Goal: Information Seeking & Learning: Learn about a topic

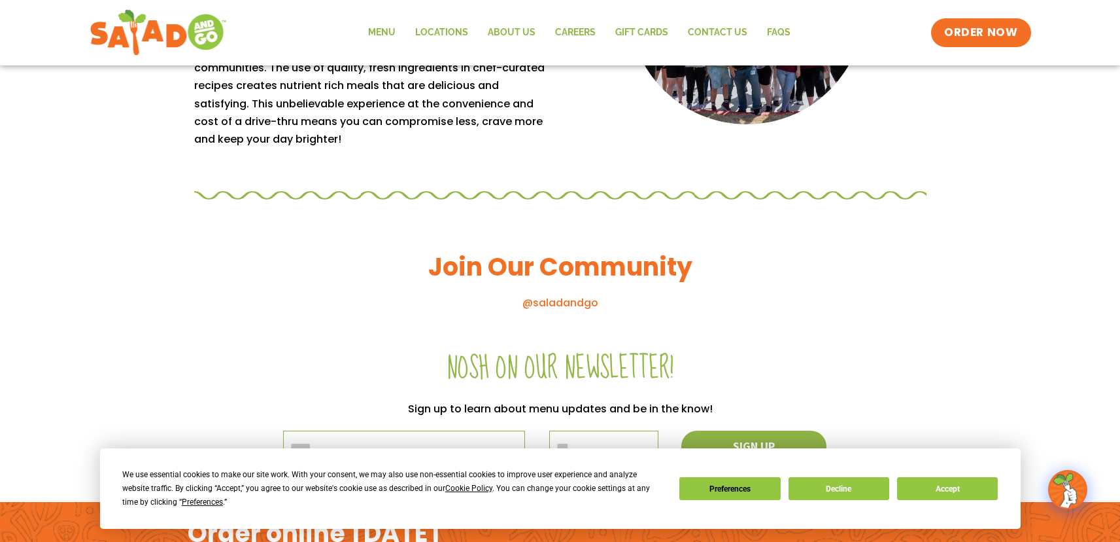
scroll to position [1308, 0]
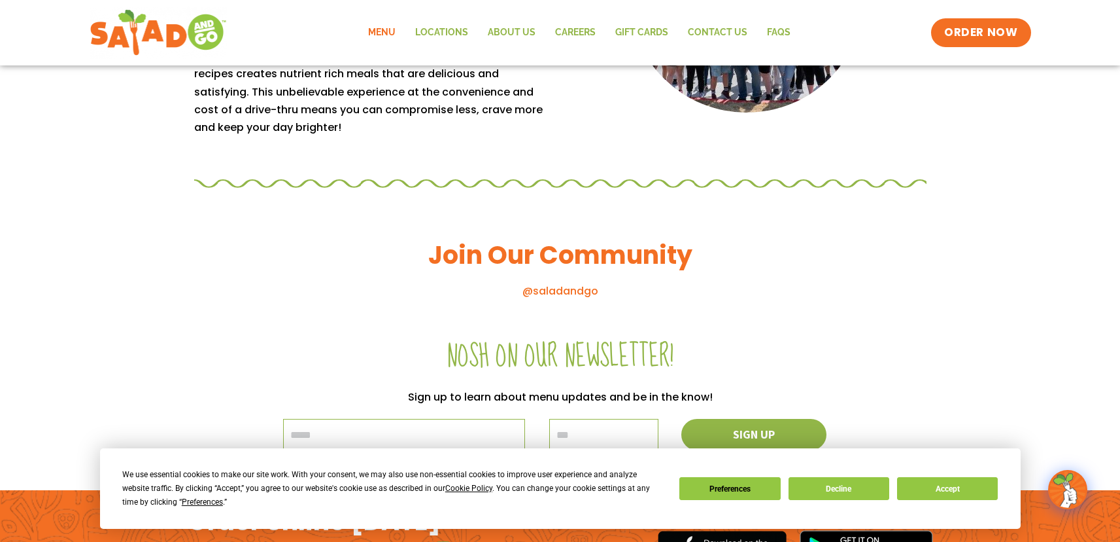
click at [381, 29] on link "Menu" at bounding box center [381, 33] width 47 height 30
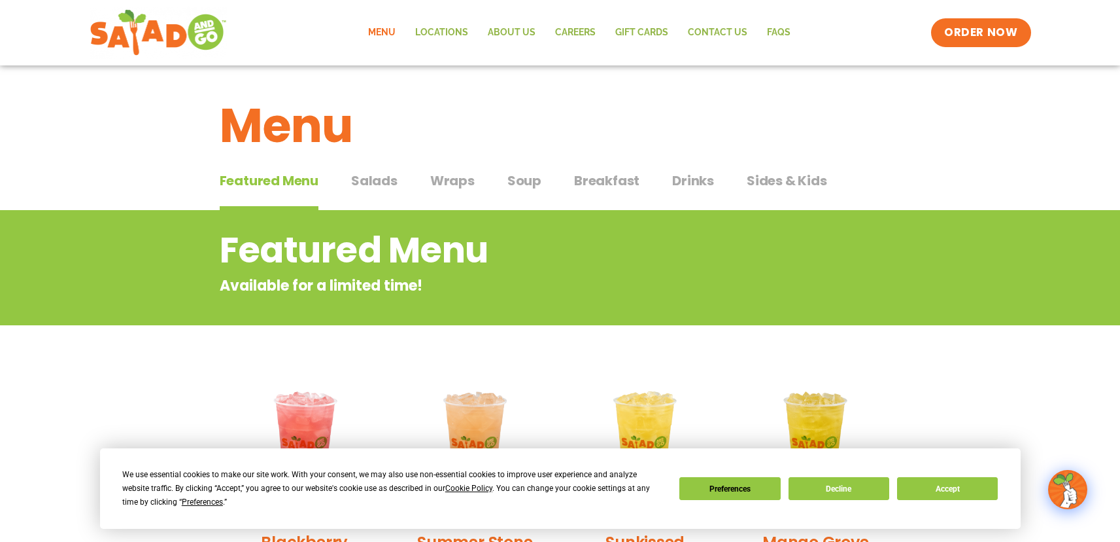
click at [455, 183] on span "Wraps" at bounding box center [452, 181] width 44 height 20
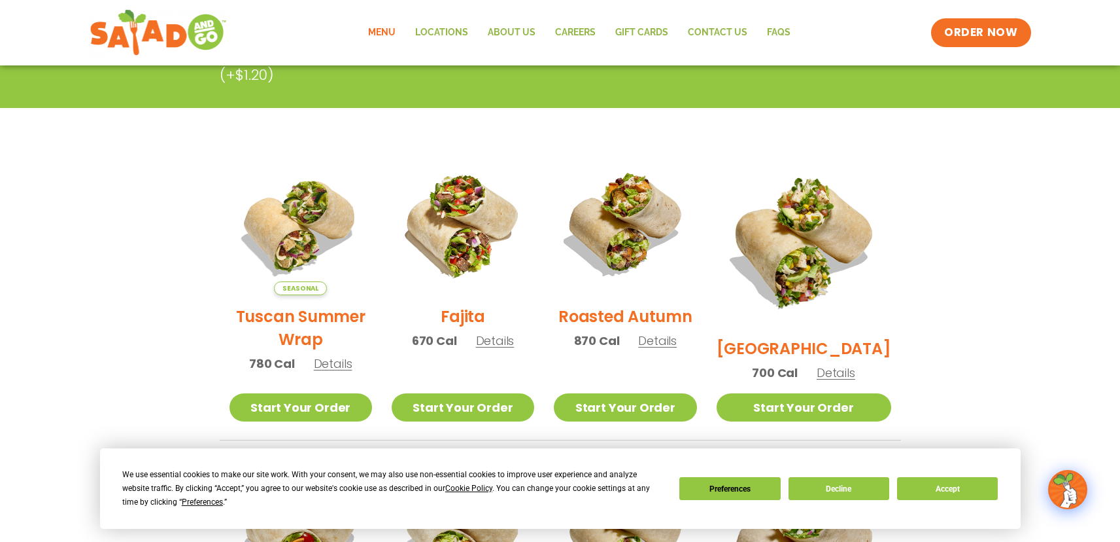
scroll to position [262, 0]
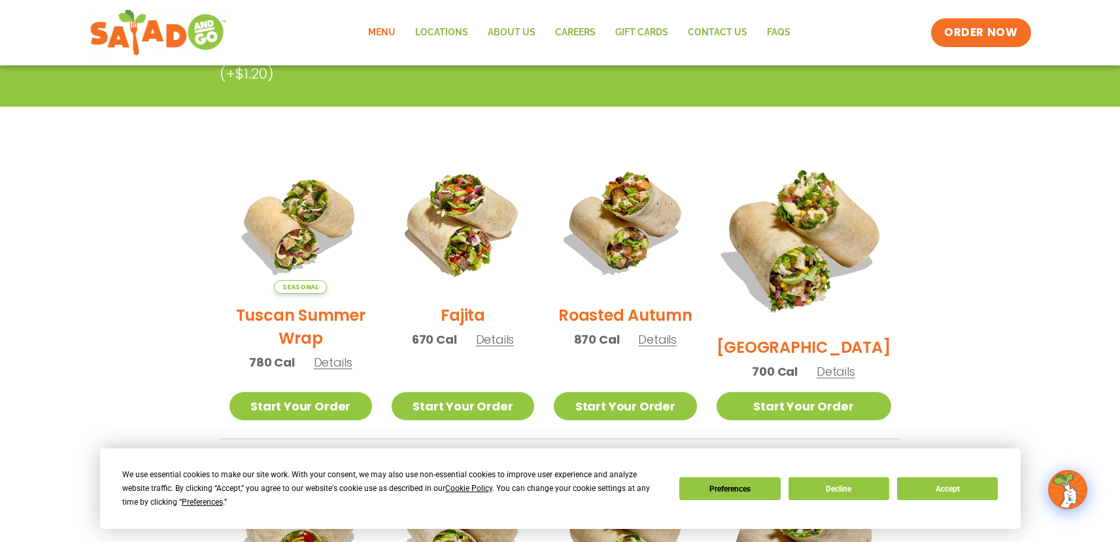
click at [817, 217] on img at bounding box center [803, 238] width 205 height 205
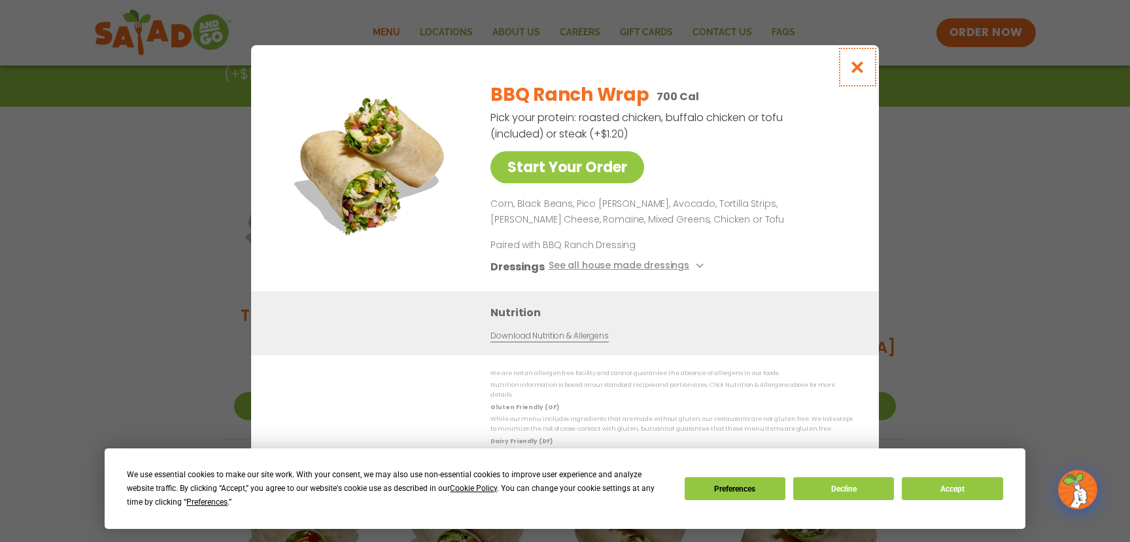
click at [857, 72] on icon "Close modal" at bounding box center [858, 67] width 16 height 14
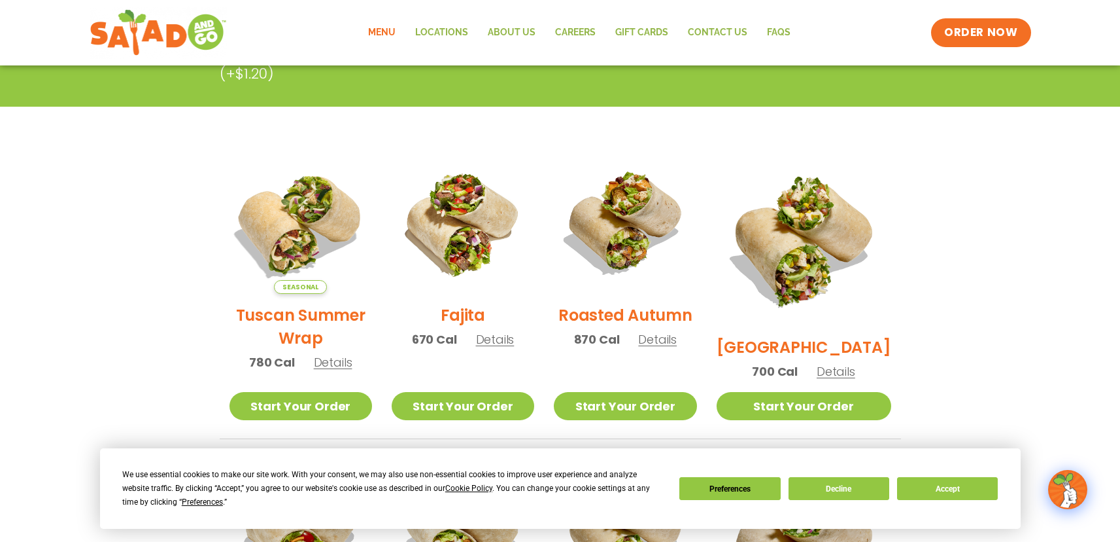
click at [313, 244] on img at bounding box center [299, 222] width 167 height 167
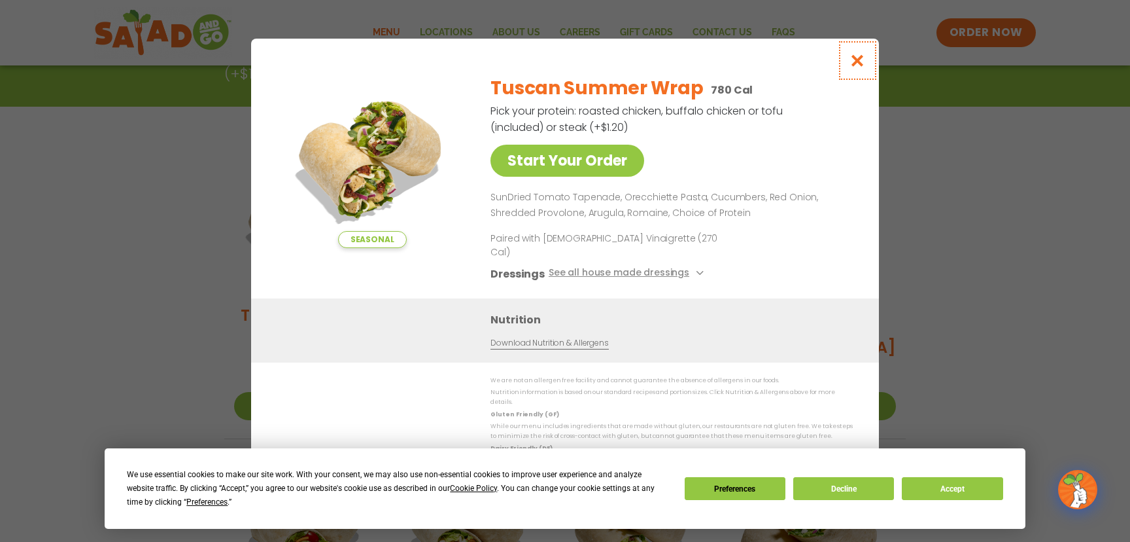
click at [854, 67] on icon "Close modal" at bounding box center [858, 61] width 16 height 14
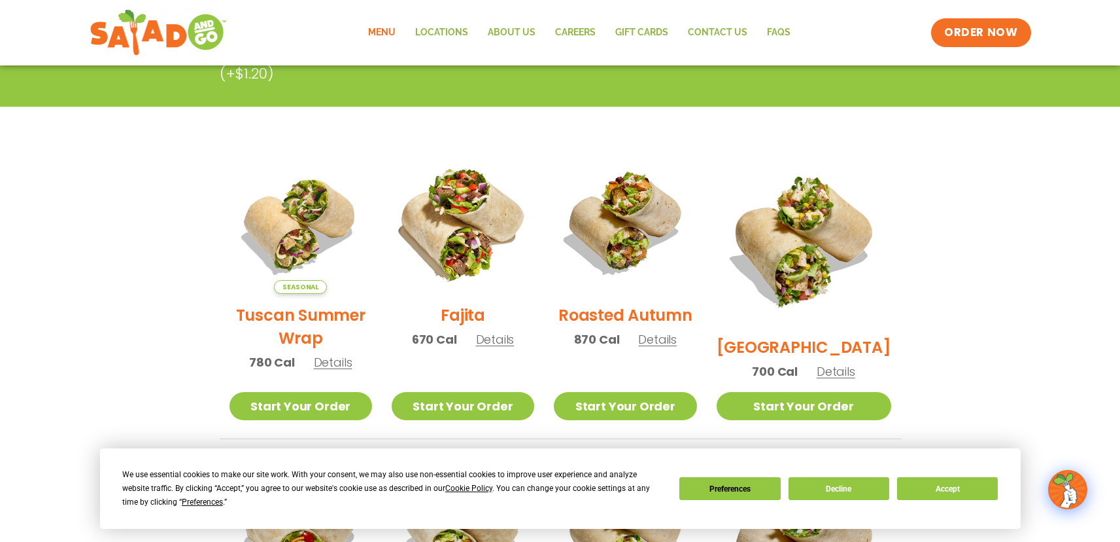
click at [492, 247] on img at bounding box center [462, 222] width 167 height 167
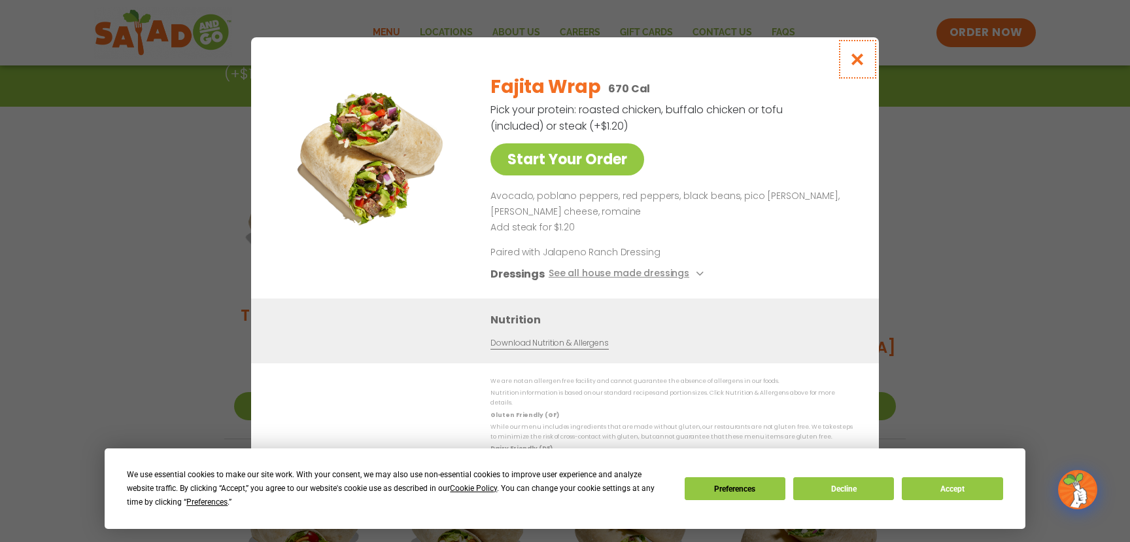
click at [859, 66] on icon "Close modal" at bounding box center [858, 59] width 16 height 14
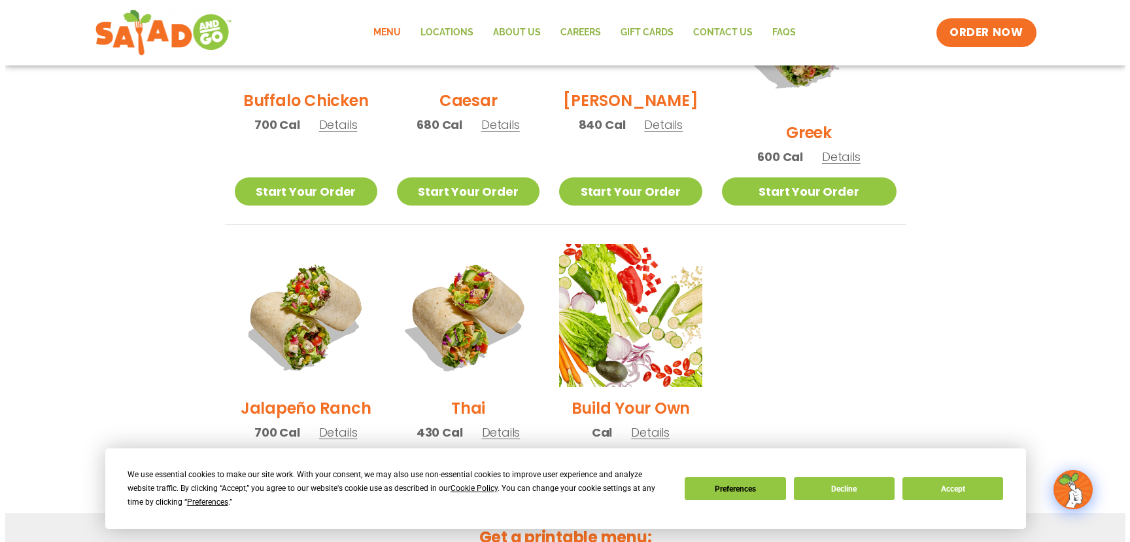
scroll to position [785, 0]
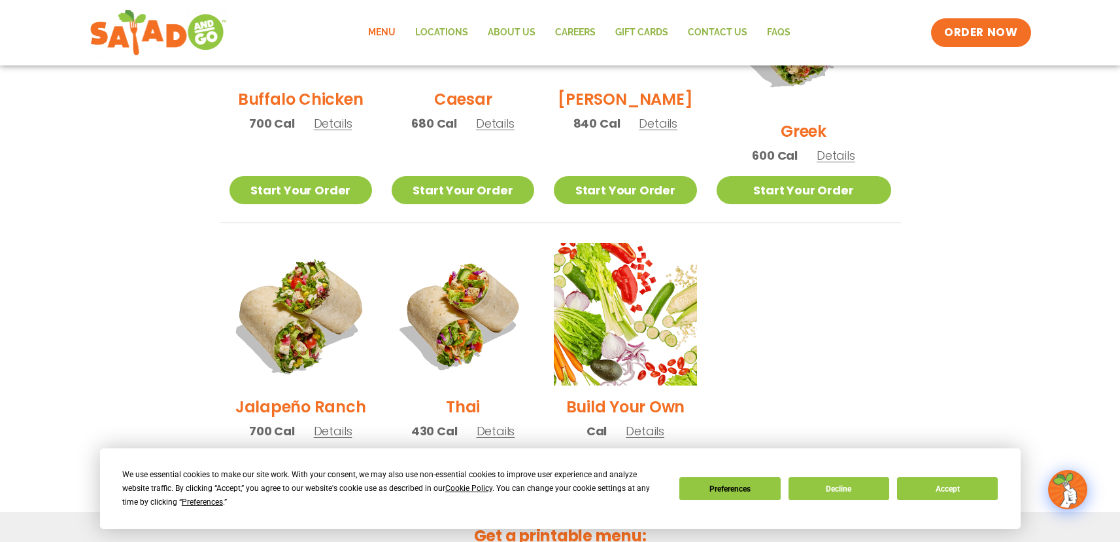
click at [300, 289] on img at bounding box center [299, 313] width 167 height 167
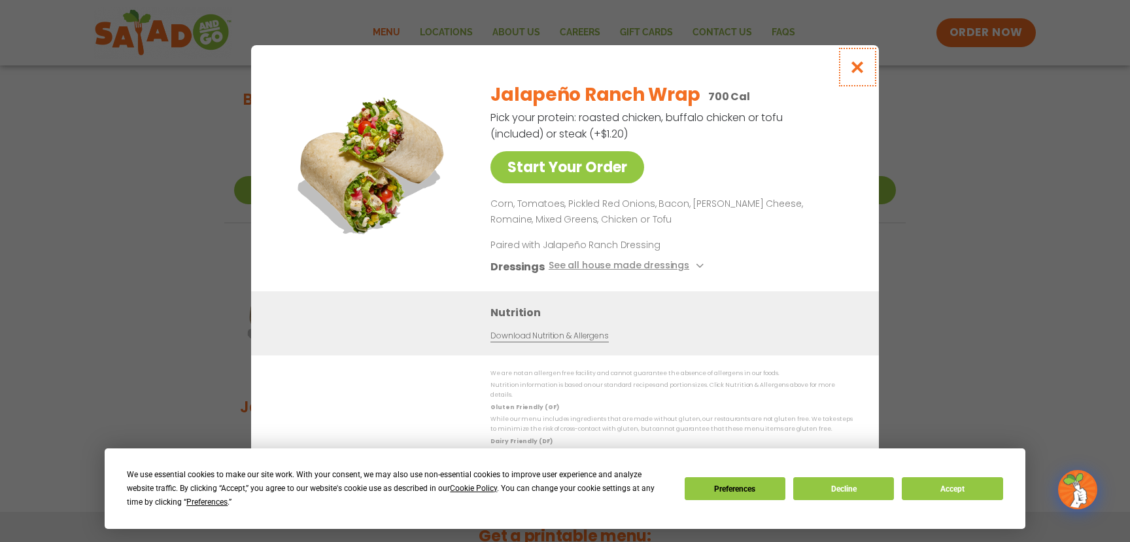
click at [854, 74] on icon "Close modal" at bounding box center [858, 67] width 16 height 14
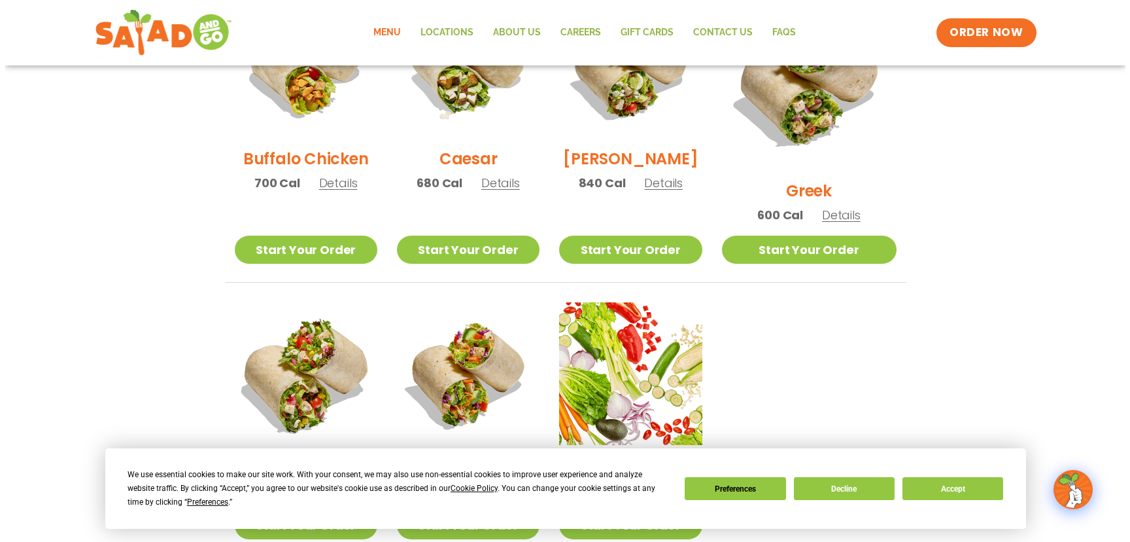
scroll to position [856, 0]
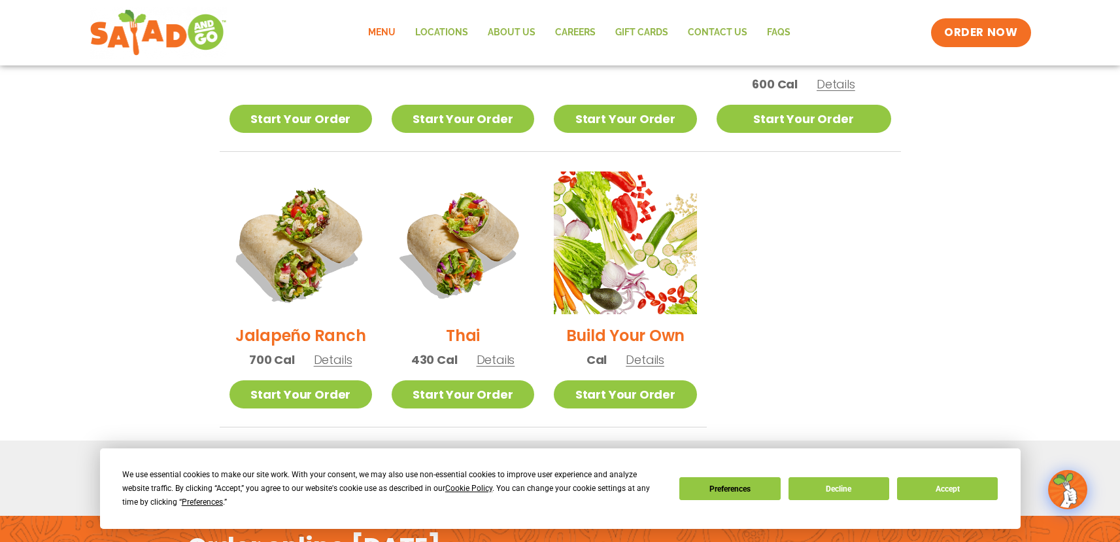
click at [321, 236] on img at bounding box center [299, 242] width 167 height 167
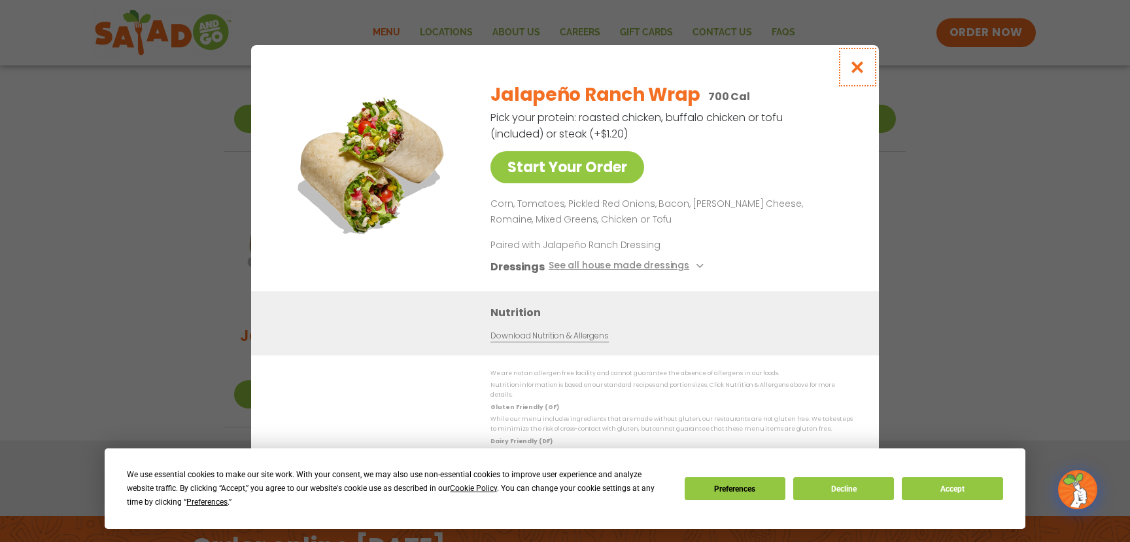
click at [852, 71] on icon "Close modal" at bounding box center [858, 67] width 16 height 14
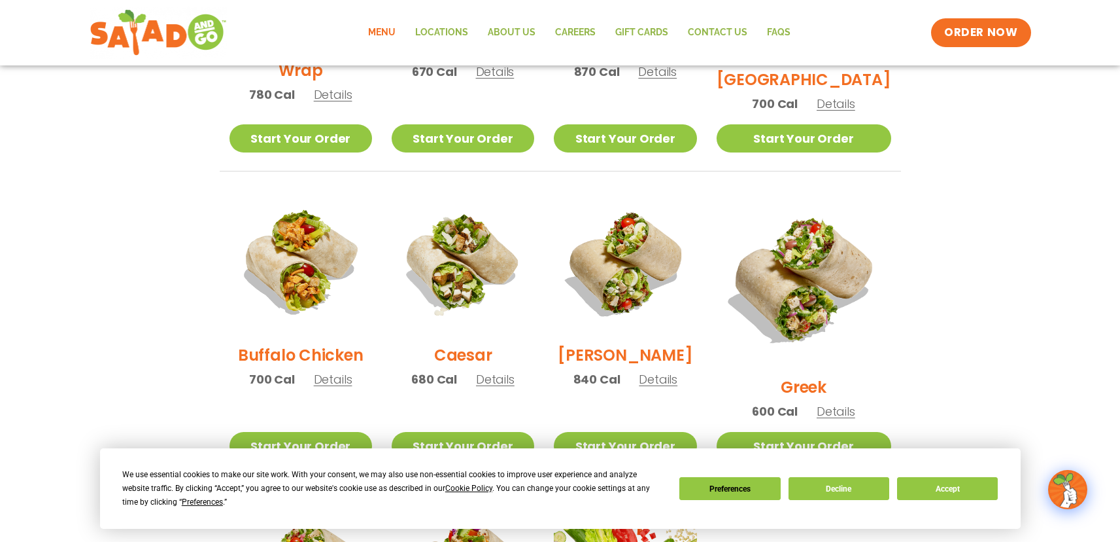
scroll to position [267, 0]
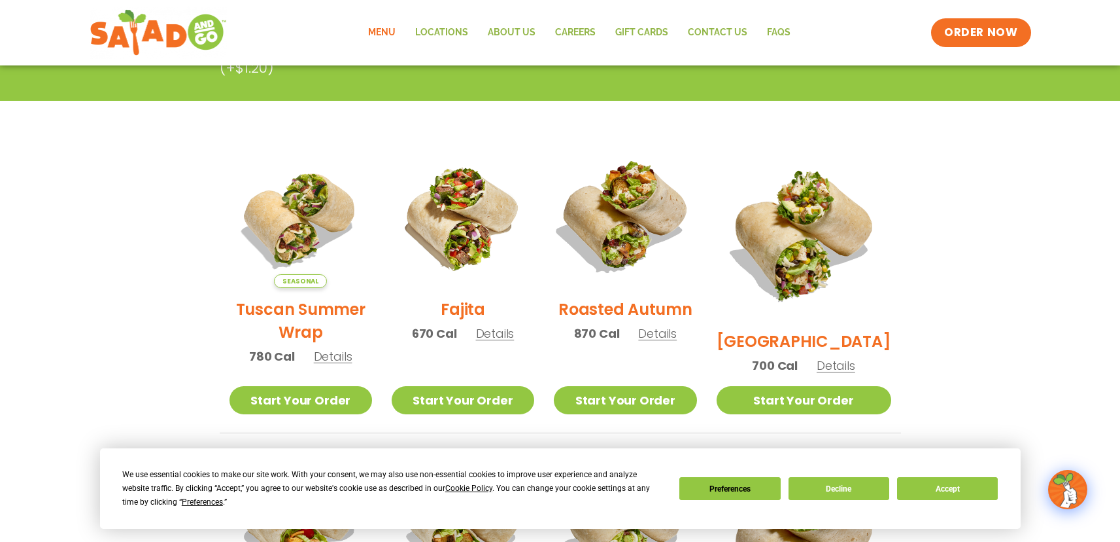
click at [662, 256] on img at bounding box center [625, 216] width 167 height 167
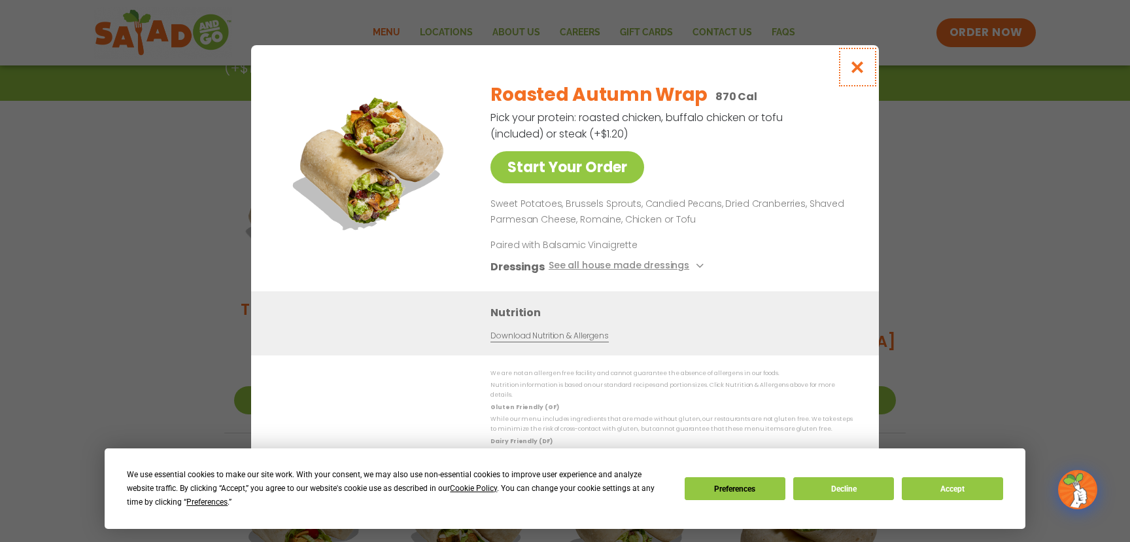
click at [859, 66] on icon "Close modal" at bounding box center [858, 67] width 16 height 14
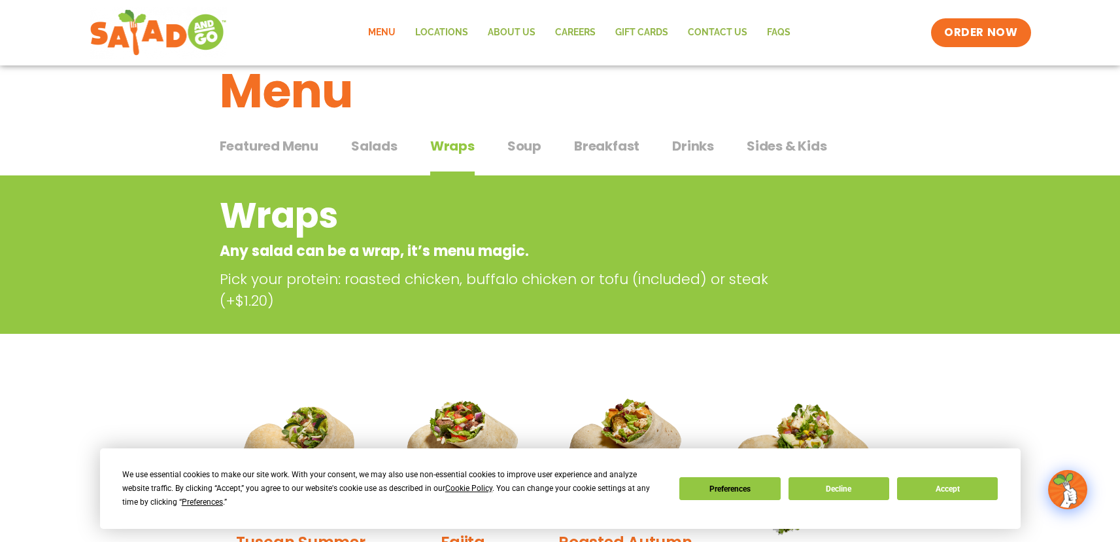
scroll to position [0, 0]
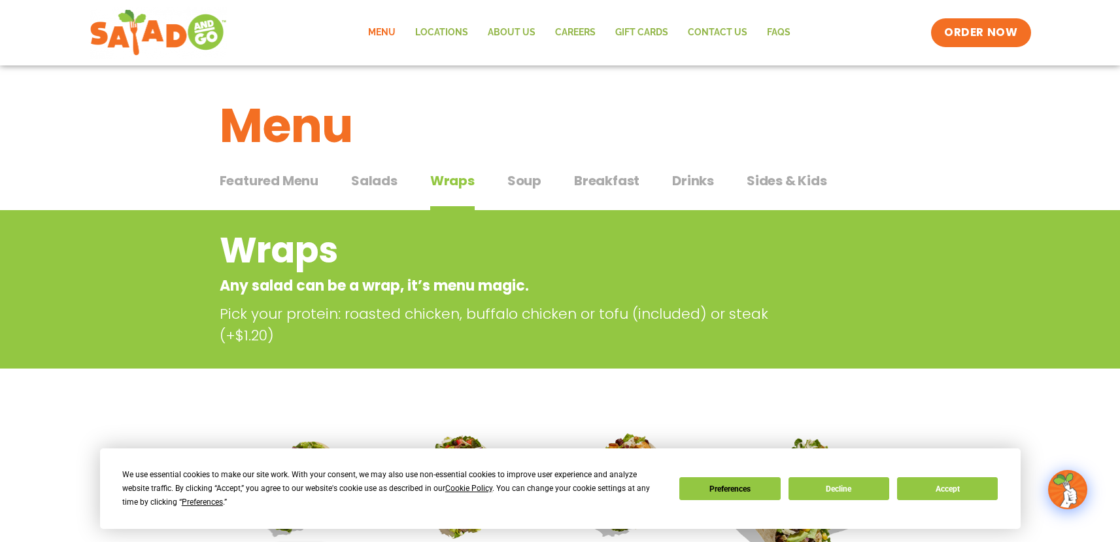
click at [714, 181] on div "Featured Menu Featured Menu Salads Salads Wraps Wraps Soup Soup Breakfast Break…" at bounding box center [561, 188] width 682 height 44
click at [706, 181] on span "Drinks" at bounding box center [693, 181] width 42 height 20
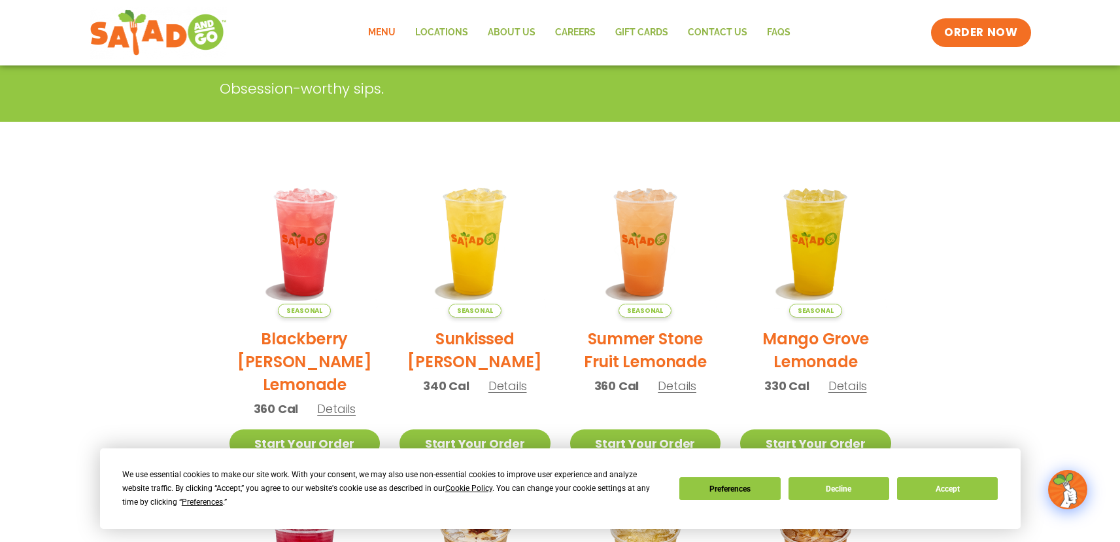
scroll to position [196, 0]
